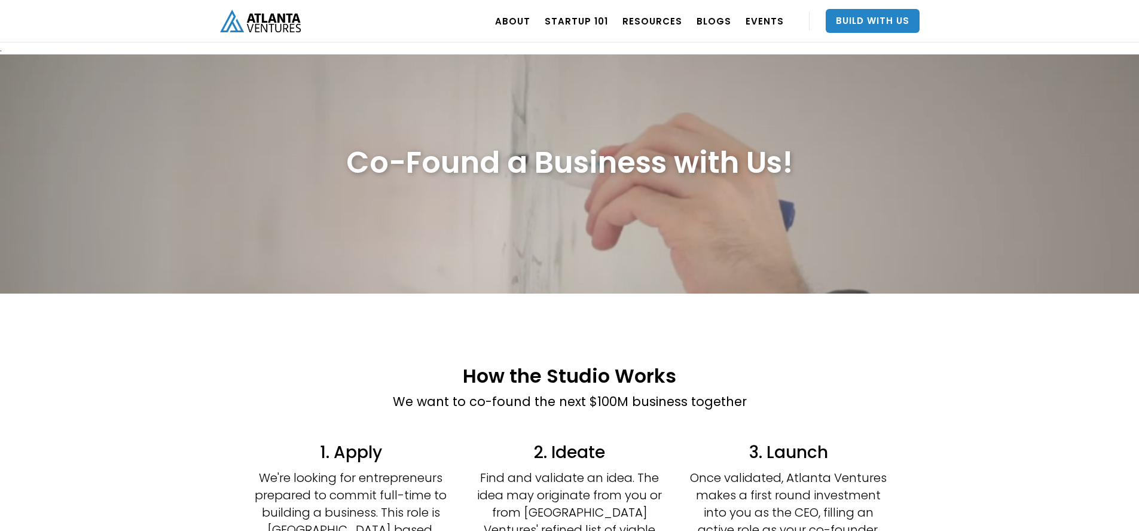
click at [283, 29] on img "home" at bounding box center [260, 21] width 81 height 22
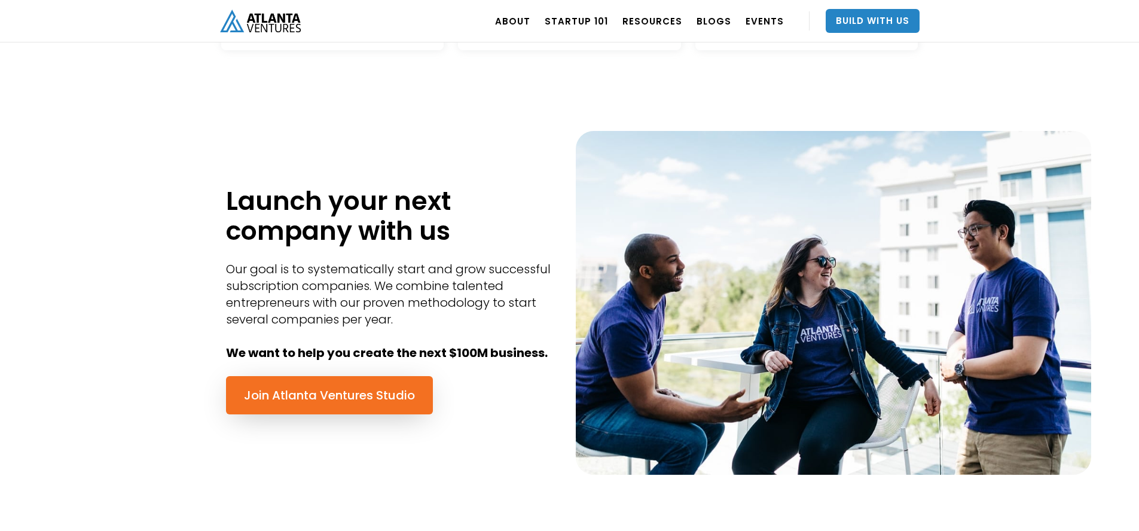
scroll to position [508, 0]
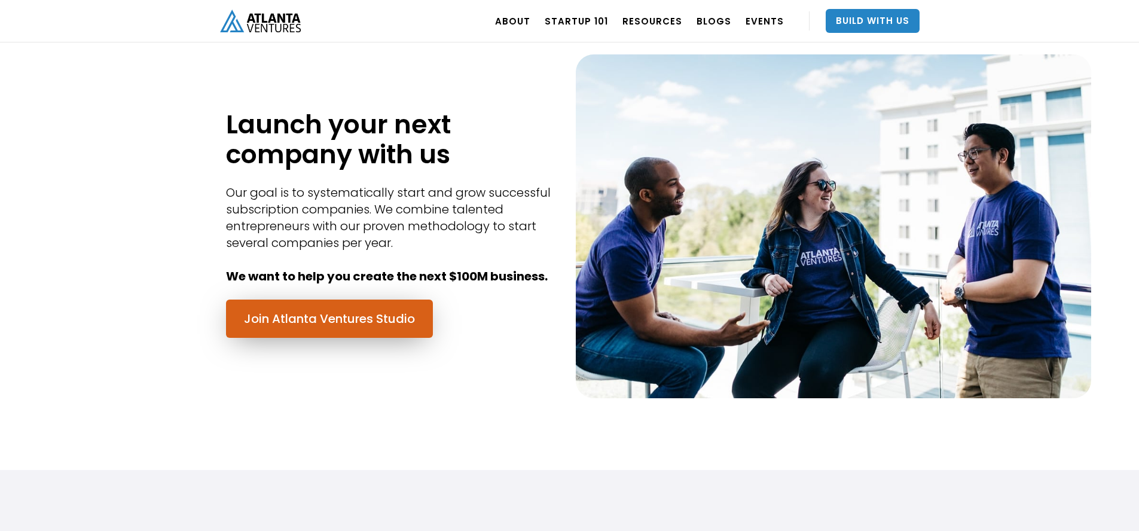
click at [385, 322] on link "Join Atlanta Ventures Studio" at bounding box center [329, 318] width 207 height 38
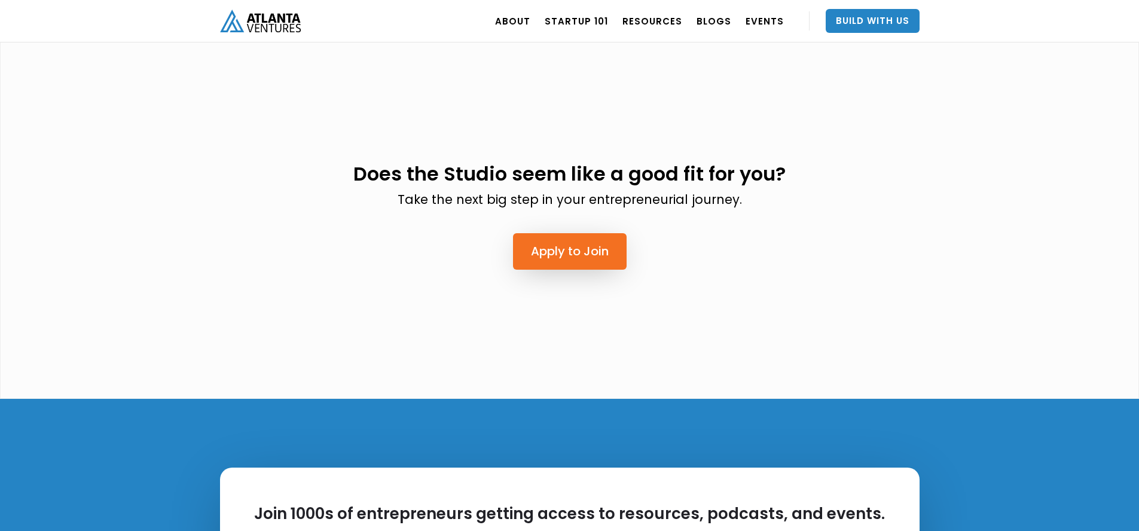
scroll to position [3318, 0]
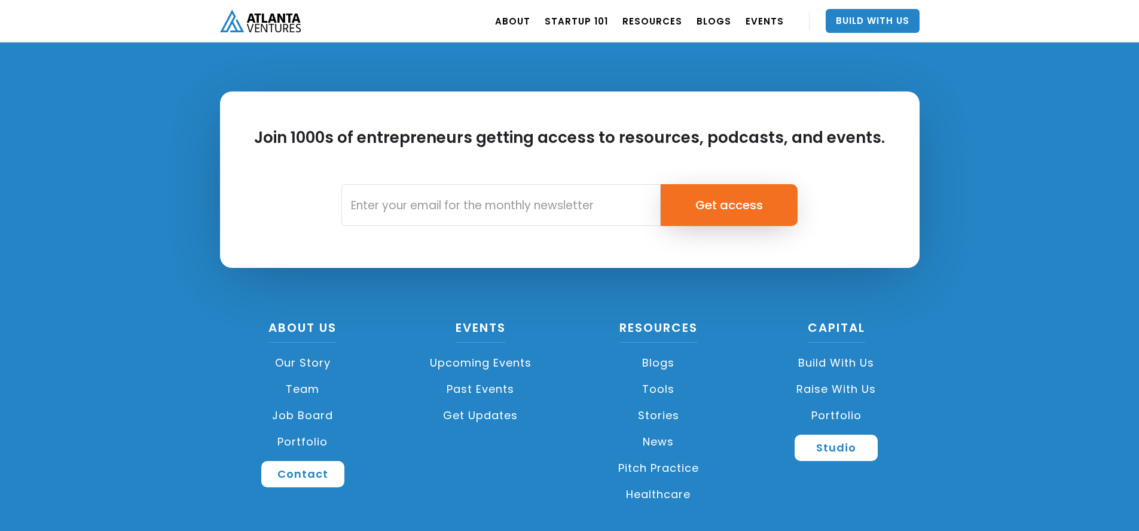
click at [314, 376] on link "Team" at bounding box center [303, 389] width 166 height 26
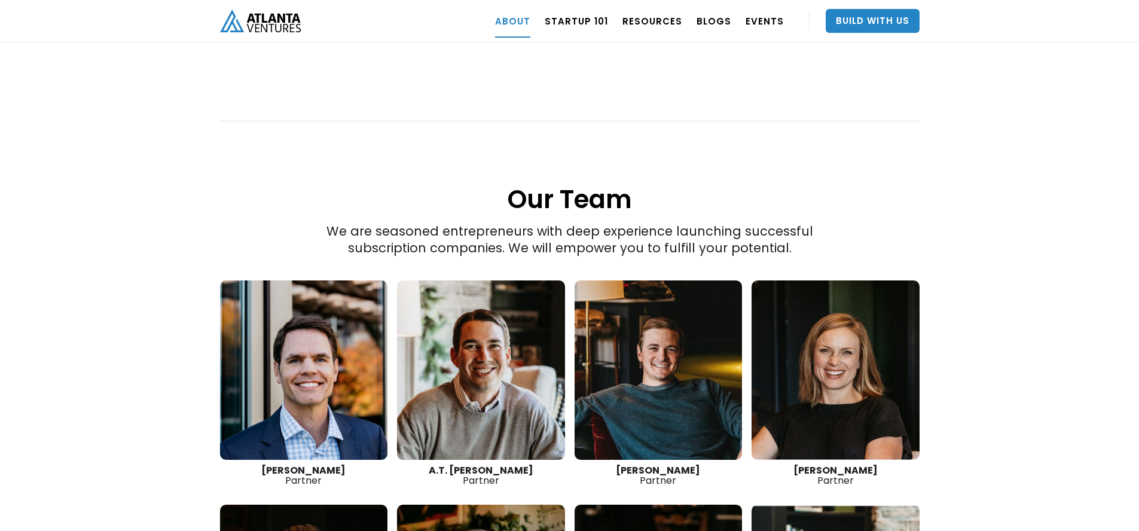
scroll to position [1513, 0]
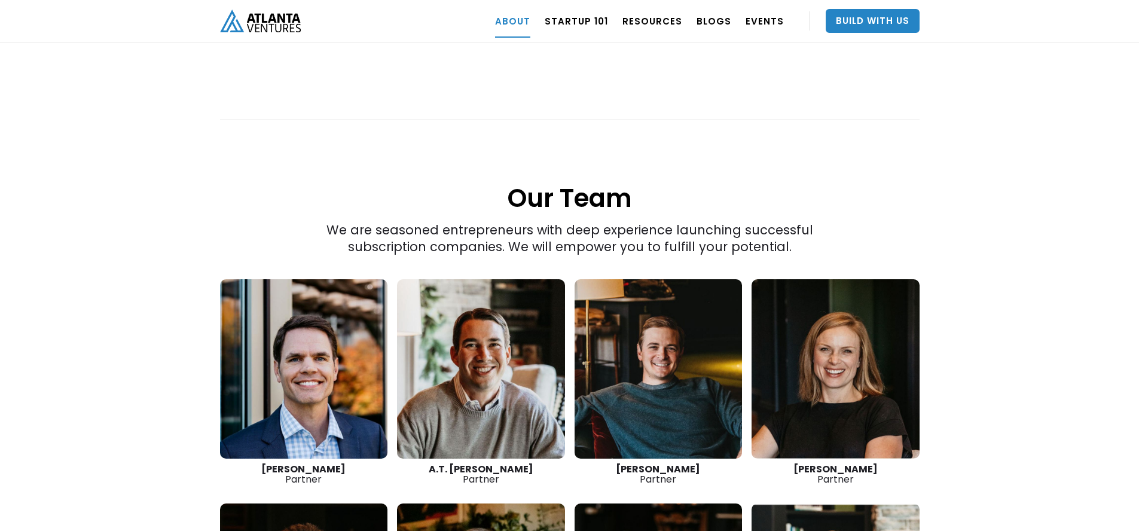
click at [281, 339] on link at bounding box center [304, 368] width 168 height 179
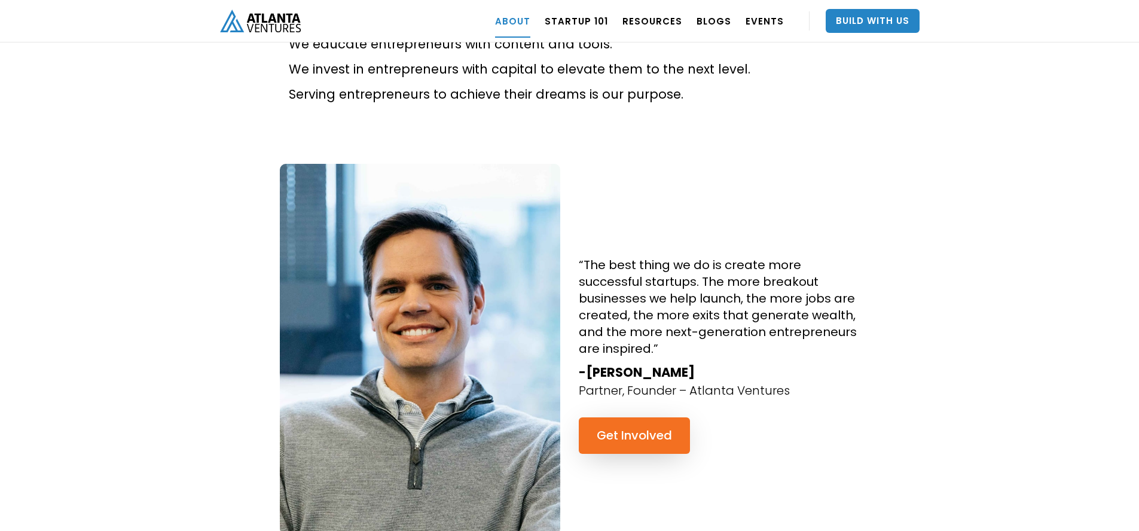
scroll to position [989, 0]
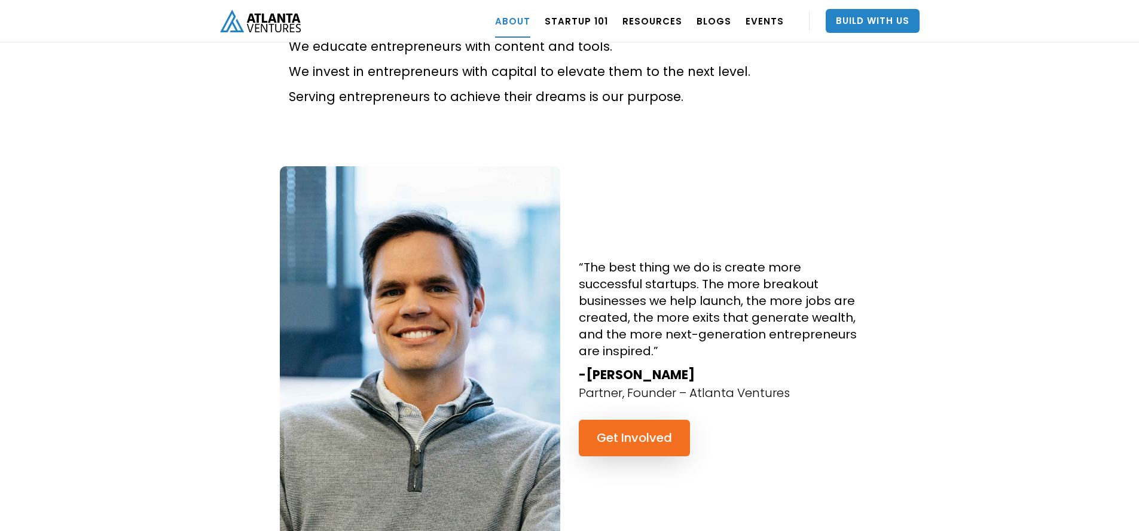
click at [280, 20] on img "home" at bounding box center [260, 21] width 81 height 22
